Goal: Find specific page/section: Find specific page/section

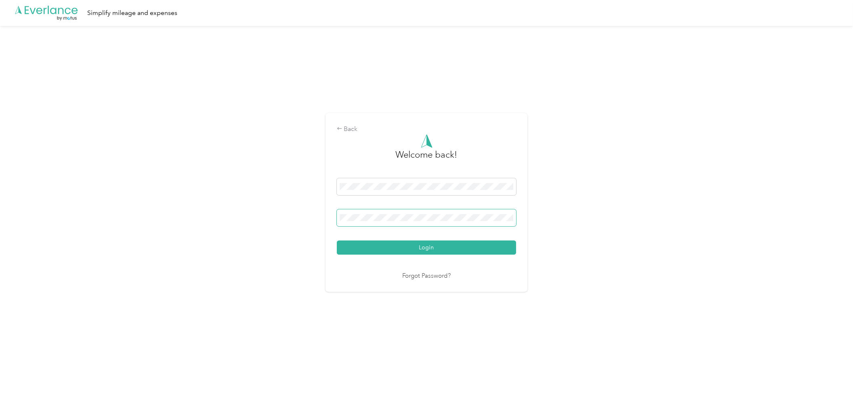
click at [414, 223] on span at bounding box center [426, 217] width 179 height 17
drag, startPoint x: 481, startPoint y: 247, endPoint x: 550, endPoint y: 229, distance: 70.6
click at [481, 247] on button "Login" at bounding box center [426, 247] width 179 height 14
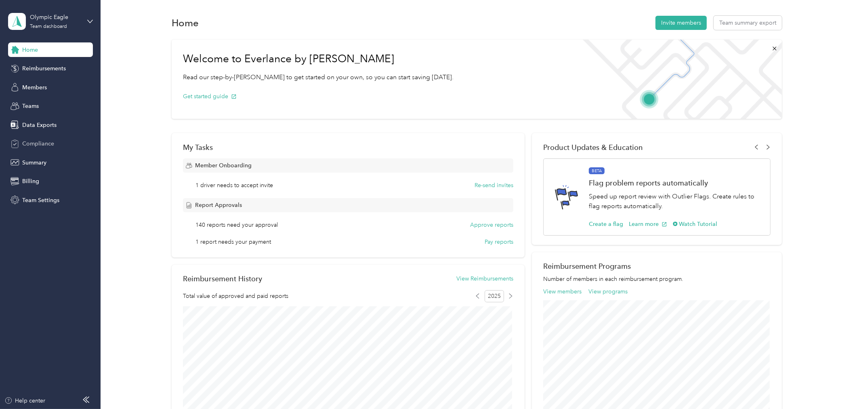
click at [34, 140] on span "Compliance" at bounding box center [38, 143] width 32 height 8
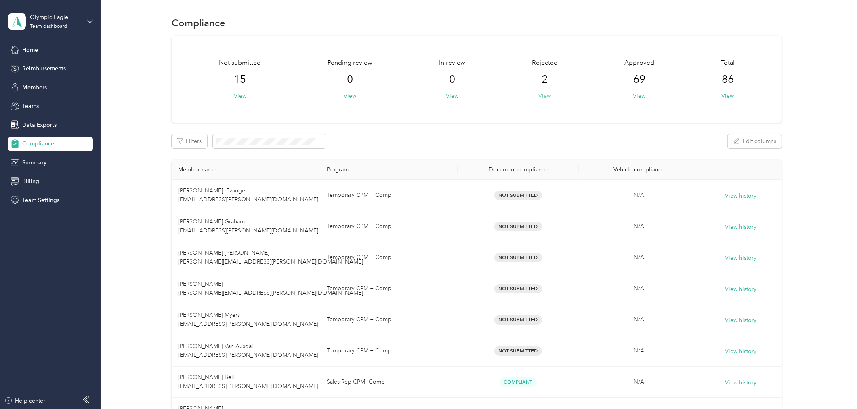
click at [544, 94] on button "View" at bounding box center [545, 96] width 13 height 8
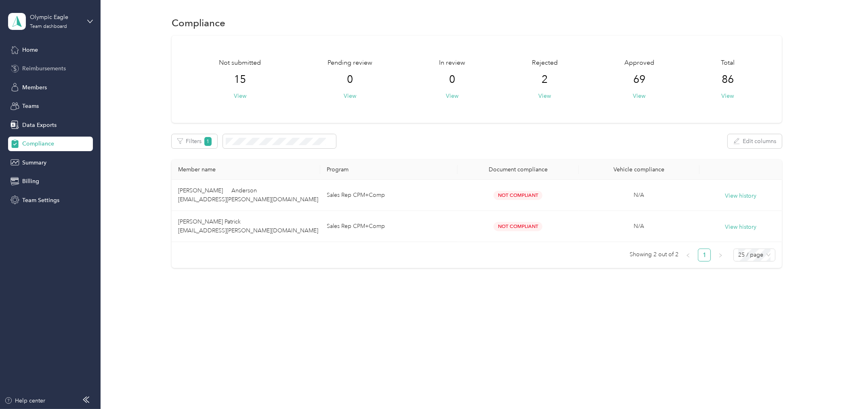
click at [49, 67] on span "Reimbursements" at bounding box center [44, 68] width 44 height 8
